Goal: Find specific page/section: Find specific page/section

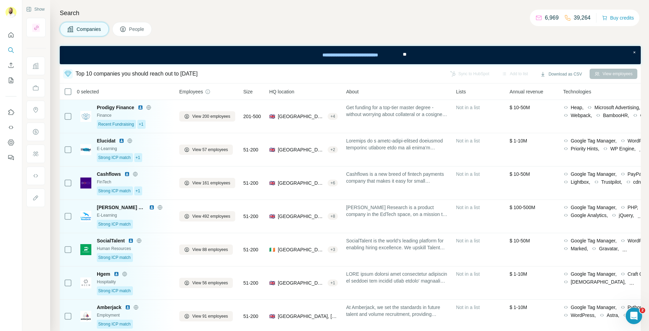
click at [145, 31] on span "People" at bounding box center [137, 29] width 16 height 7
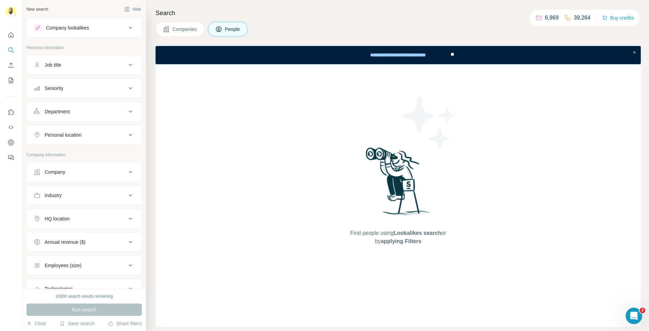
click at [189, 37] on div "Search Companies People Find people using Lookalikes search or by applying Filt…" at bounding box center [397, 165] width 503 height 331
click at [188, 32] on span "Companies" at bounding box center [184, 29] width 25 height 7
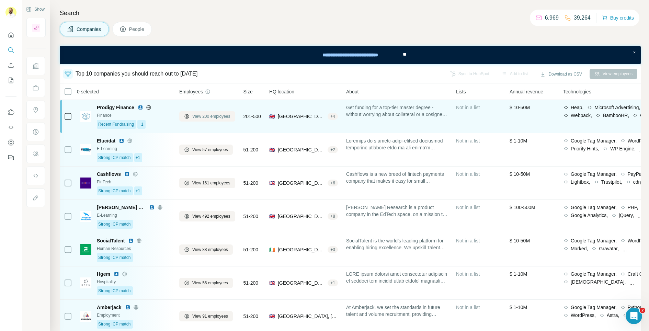
click at [225, 116] on span "View 200 employees" at bounding box center [211, 116] width 38 height 6
